Goal: Transaction & Acquisition: Obtain resource

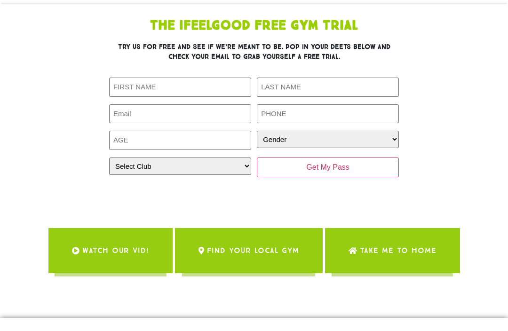
scroll to position [68, 0]
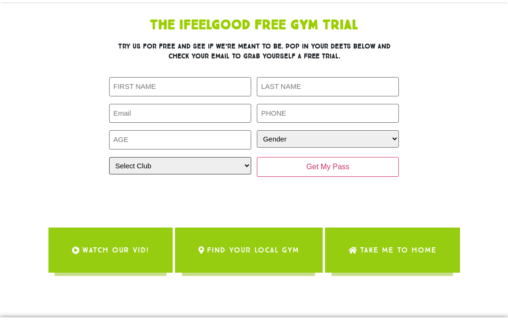
click at [142, 169] on select "Select Club Alexandra Hills Calamvale Coopers Plains Middle Park Oxenford Oxley…" at bounding box center [180, 165] width 142 height 17
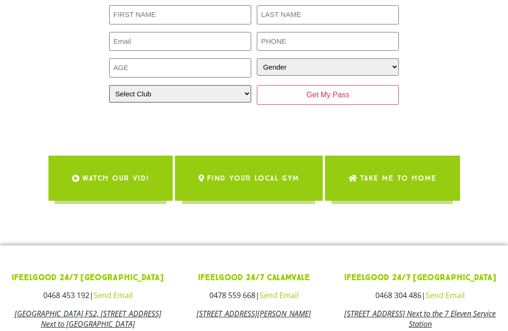
scroll to position [139, 0]
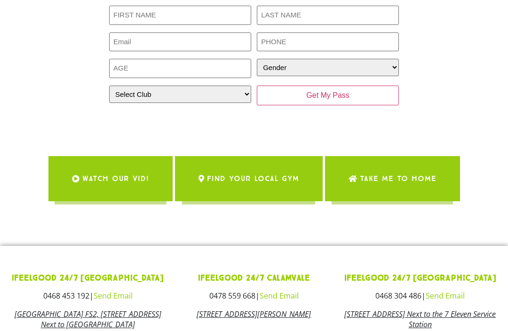
click at [129, 89] on div "First Name (Required) Last Name (Required) Email (Required) Phone (Required) Ag…" at bounding box center [254, 56] width 290 height 100
click at [122, 103] on select "Select Club Alexandra Hills Calamvale Coopers Plains Middle Park Oxenford Oxley…" at bounding box center [180, 94] width 142 height 17
select select "Wynnum"
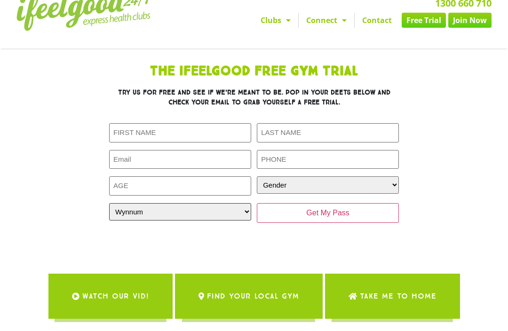
scroll to position [0, 0]
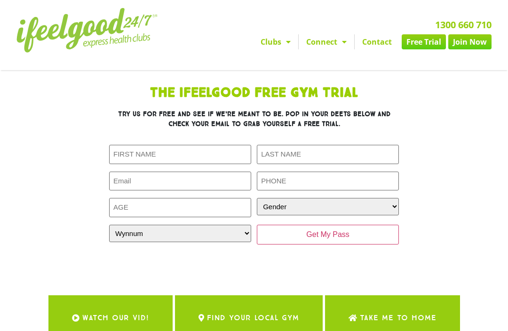
click at [470, 41] on link "Join Now" at bounding box center [470, 41] width 43 height 15
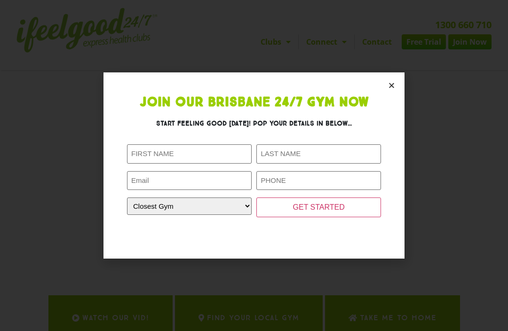
click at [391, 85] on icon "Close" at bounding box center [391, 85] width 7 height 7
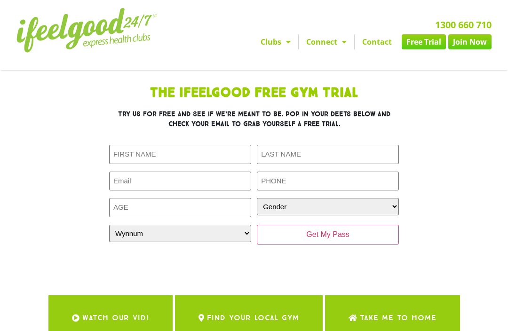
click at [285, 46] on span "Menu" at bounding box center [286, 41] width 9 height 17
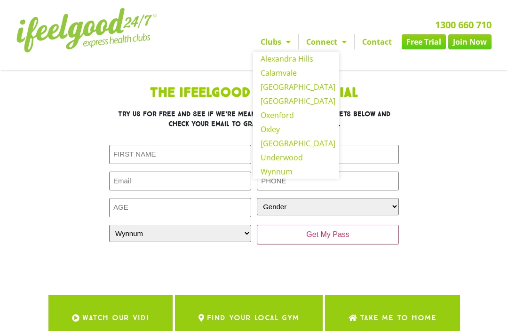
click at [285, 178] on link "Wynnum" at bounding box center [296, 172] width 86 height 14
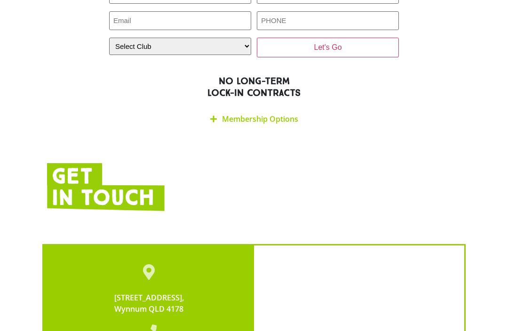
scroll to position [1652, 0]
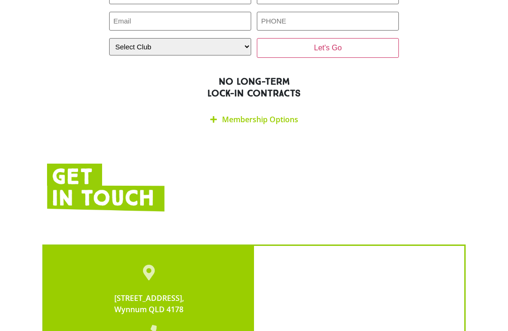
click at [241, 114] on link "Membership Options" at bounding box center [260, 119] width 76 height 10
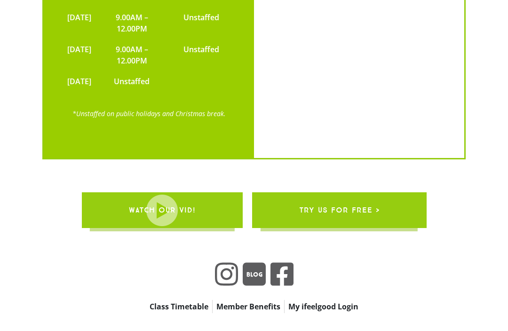
scroll to position [2393, 0]
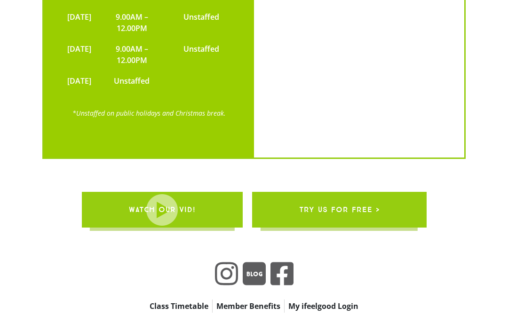
click at [365, 197] on span "try us for free >" at bounding box center [339, 210] width 81 height 26
